Goal: Transaction & Acquisition: Book appointment/travel/reservation

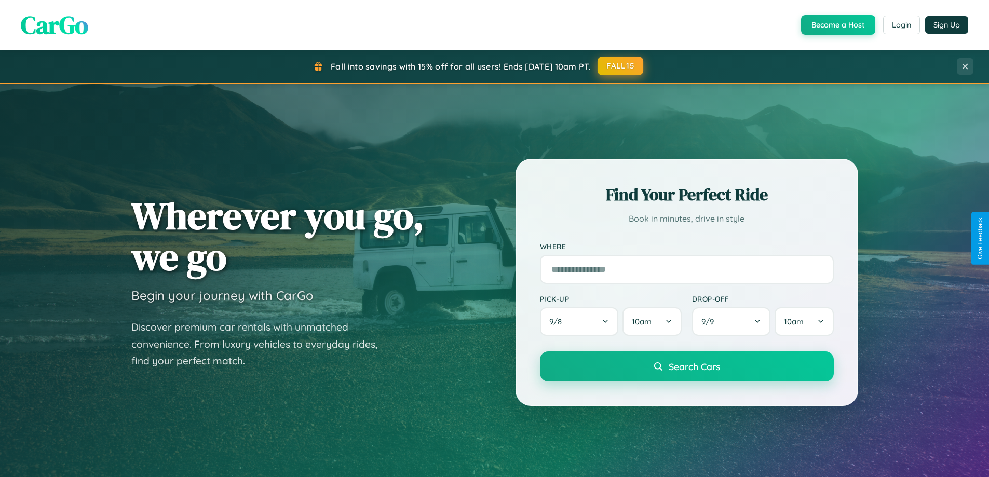
click at [621, 66] on button "FALL15" at bounding box center [621, 66] width 46 height 19
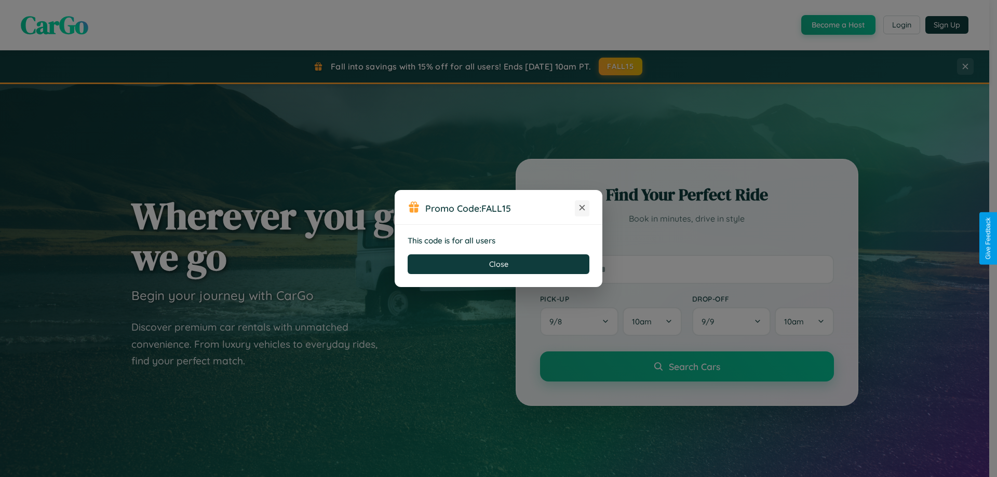
click at [582, 208] on icon at bounding box center [582, 208] width 10 height 10
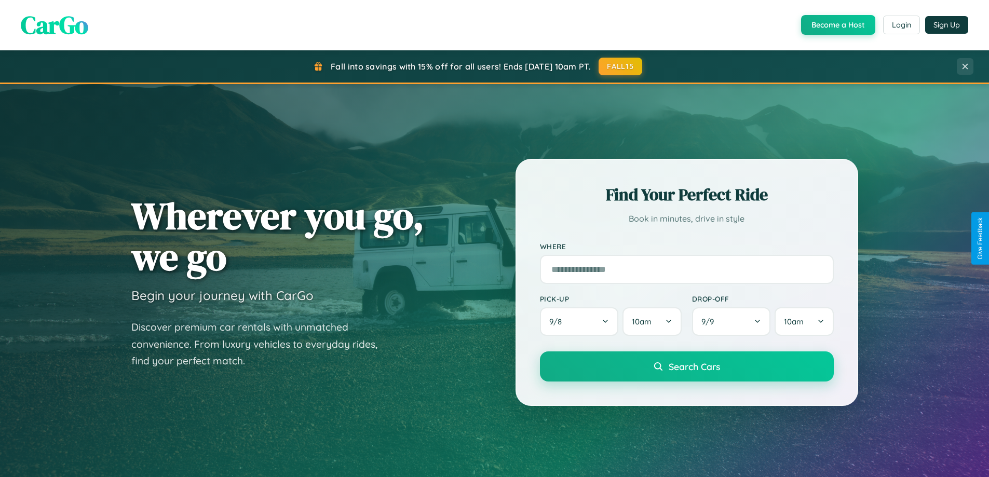
scroll to position [448, 0]
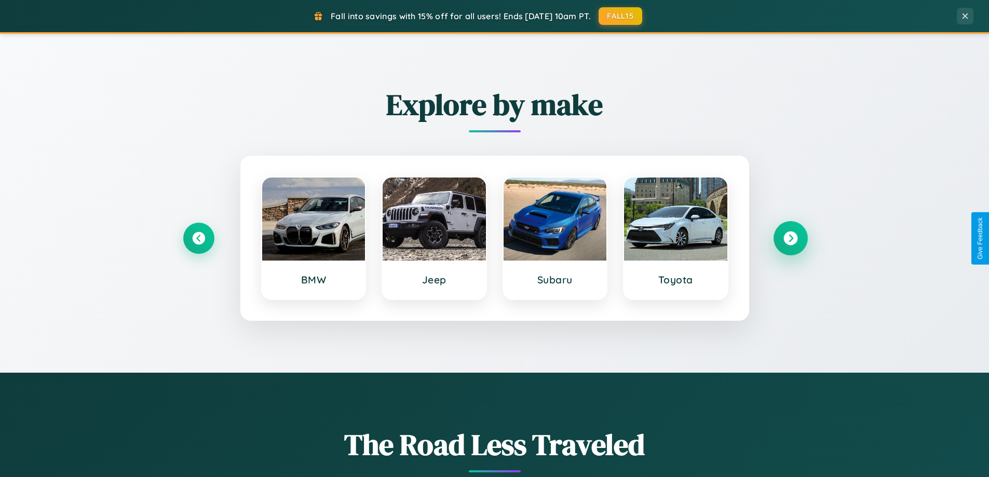
click at [791, 238] on icon at bounding box center [791, 239] width 14 height 14
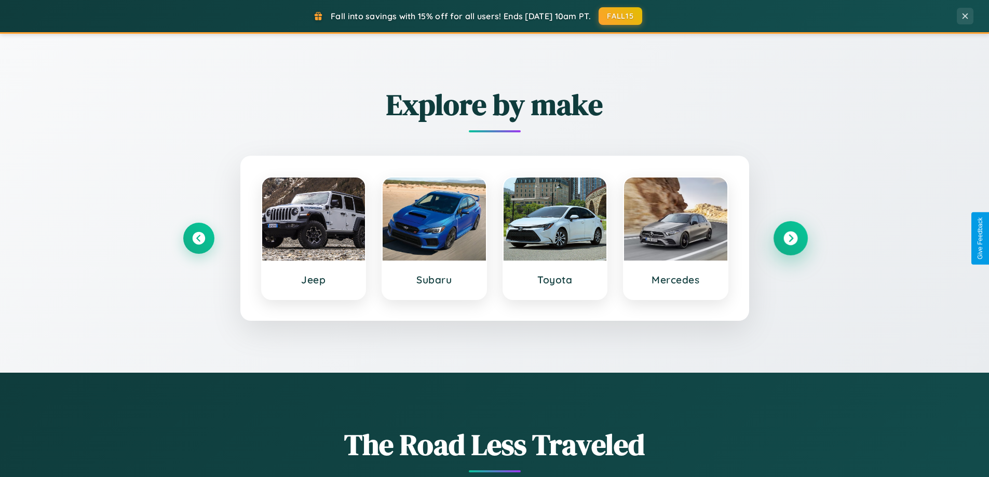
click at [791, 238] on icon at bounding box center [791, 239] width 14 height 14
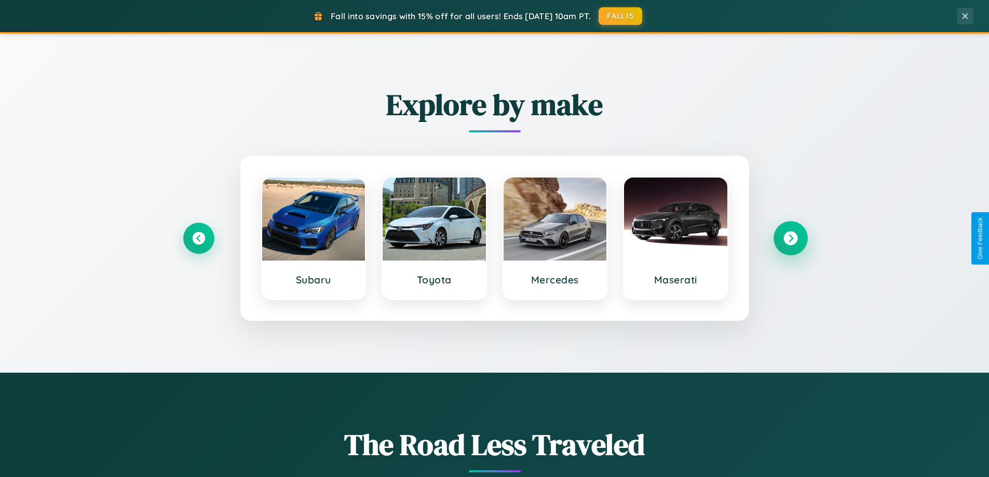
click at [791, 238] on icon at bounding box center [791, 239] width 14 height 14
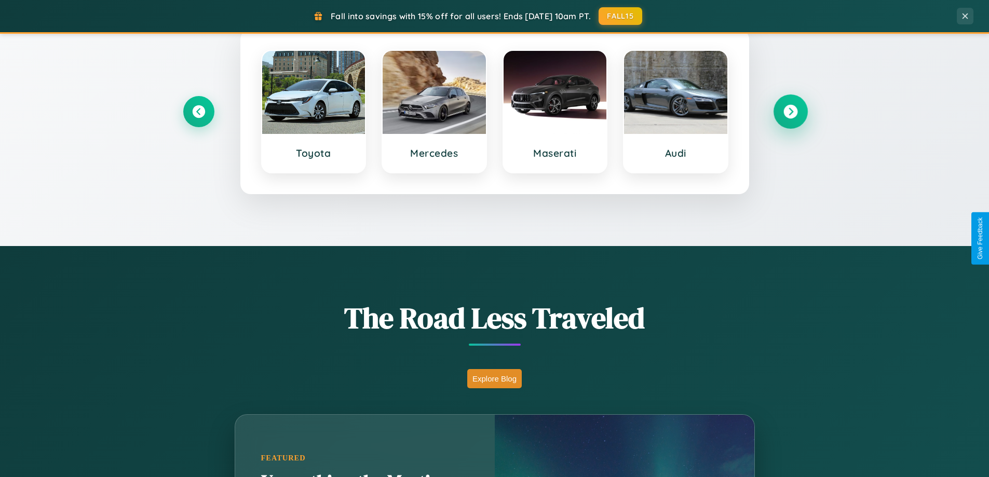
scroll to position [715, 0]
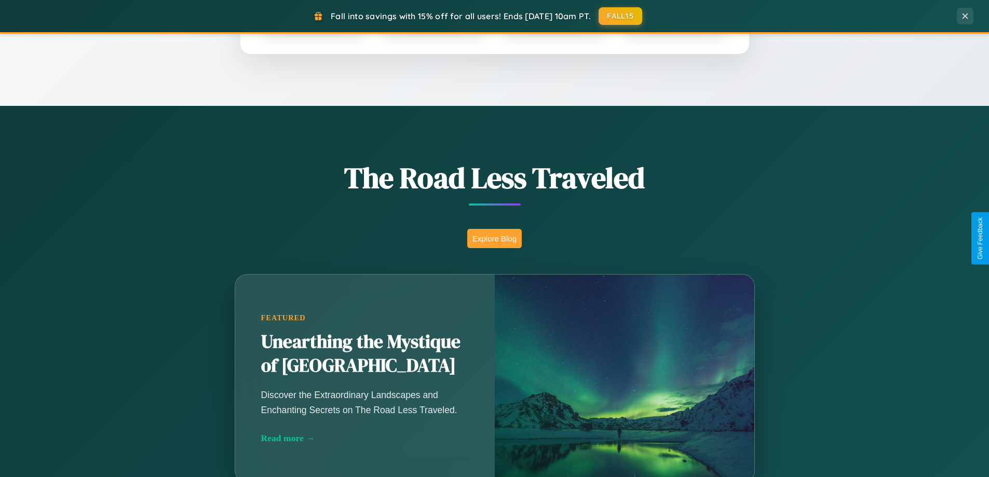
click at [494, 238] on button "Explore Blog" at bounding box center [494, 238] width 55 height 19
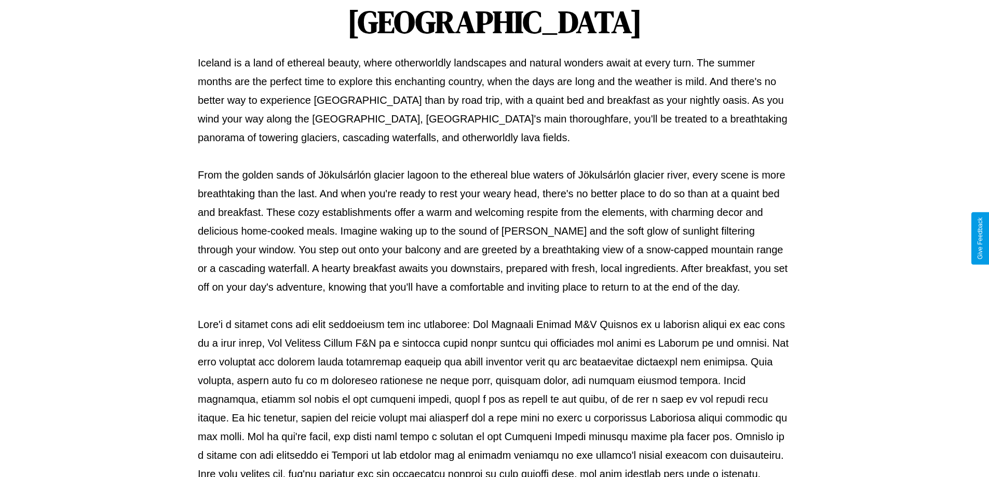
scroll to position [336, 0]
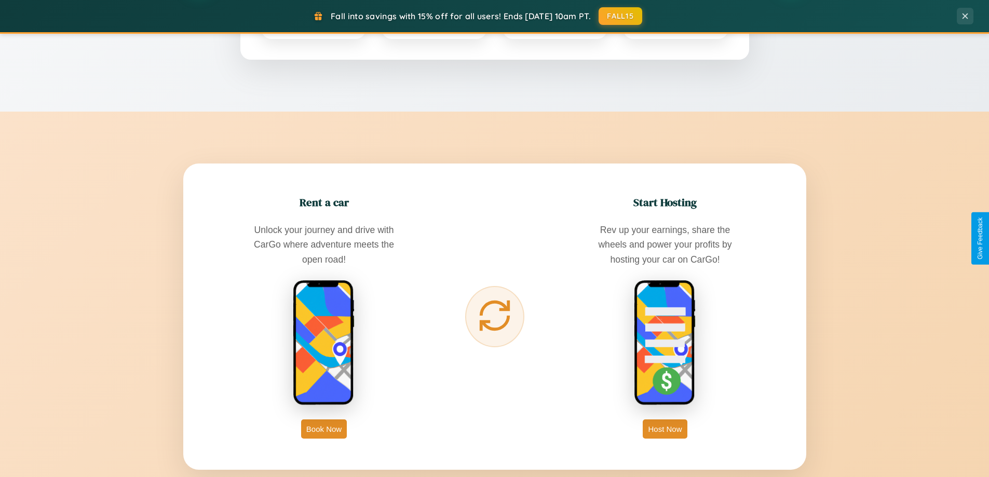
scroll to position [1669, 0]
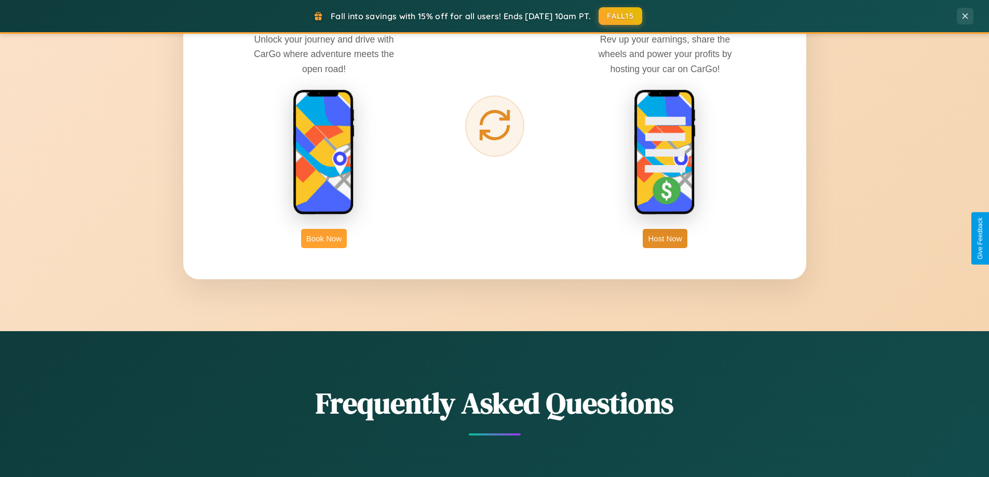
click at [324, 238] on button "Book Now" at bounding box center [324, 238] width 46 height 19
